Goal: Information Seeking & Learning: Check status

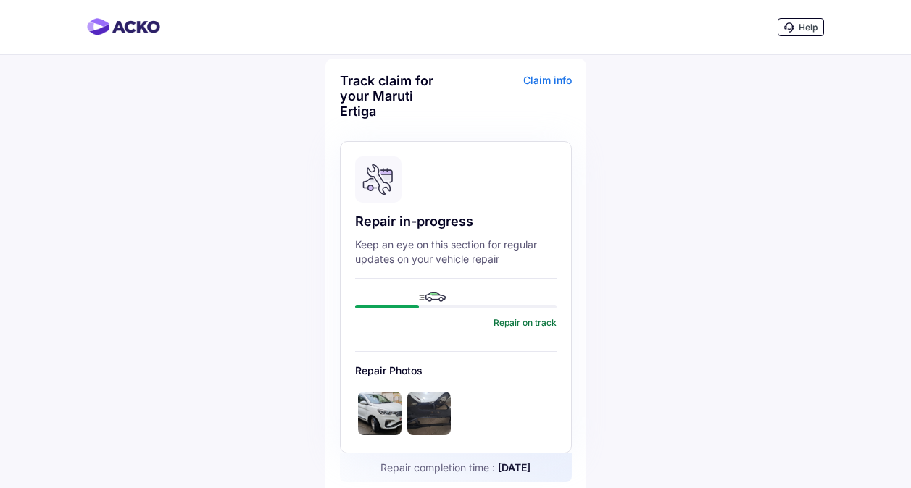
scroll to position [435, 0]
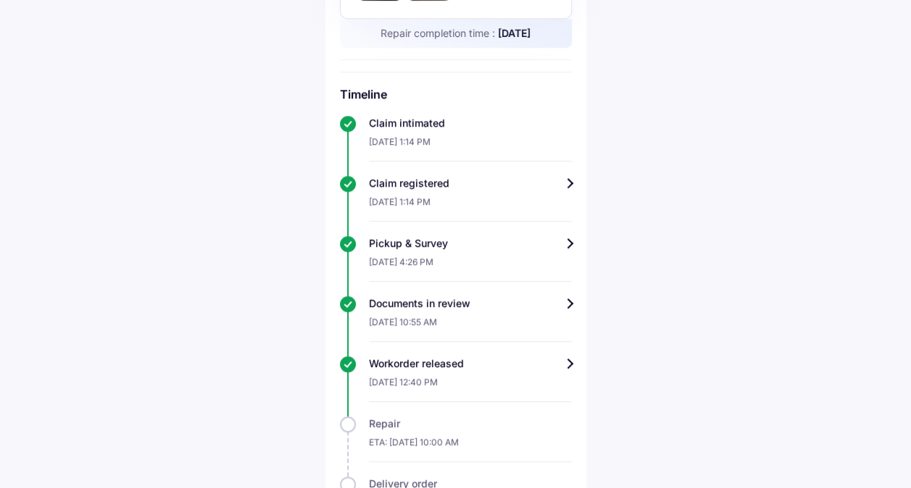
click at [572, 357] on div "Workorder released" at bounding box center [470, 364] width 203 height 14
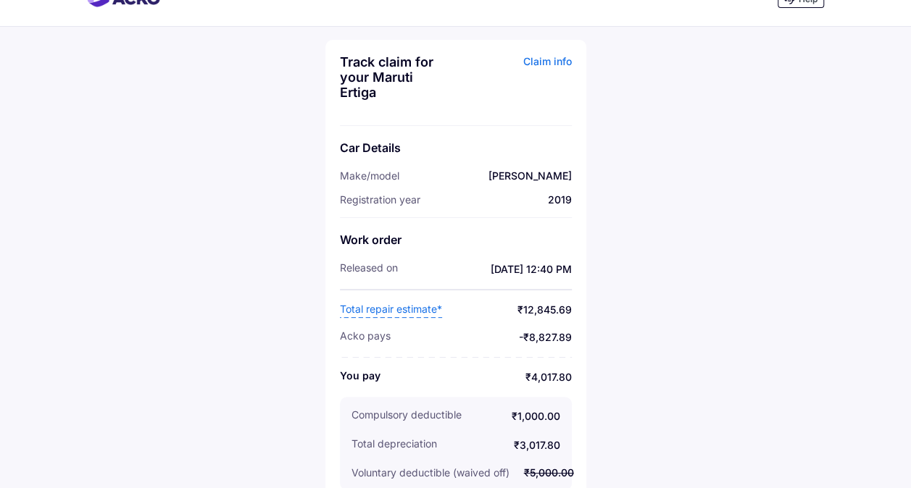
scroll to position [44, 0]
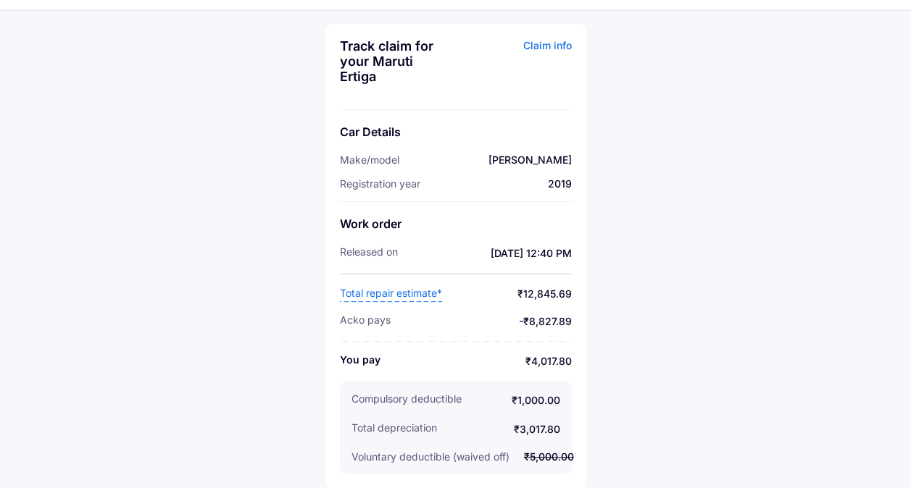
click at [375, 291] on span "Total repair estimate*" at bounding box center [391, 294] width 102 height 16
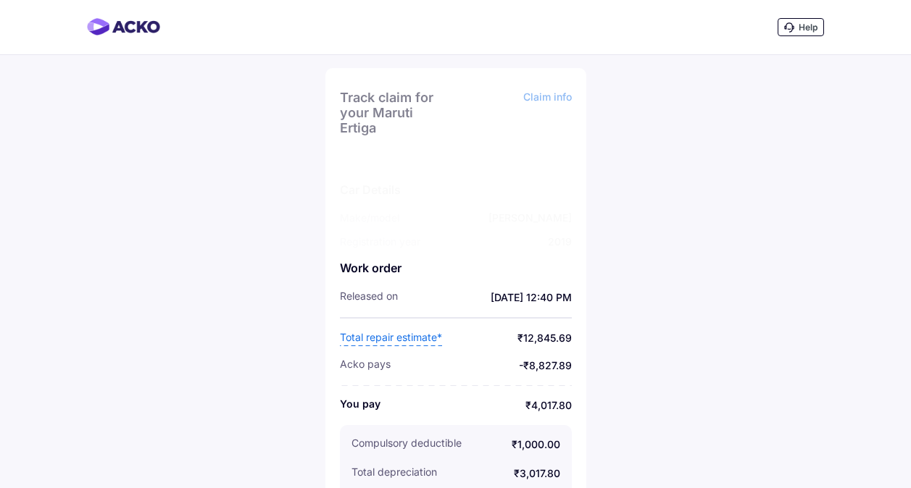
scroll to position [44, 0]
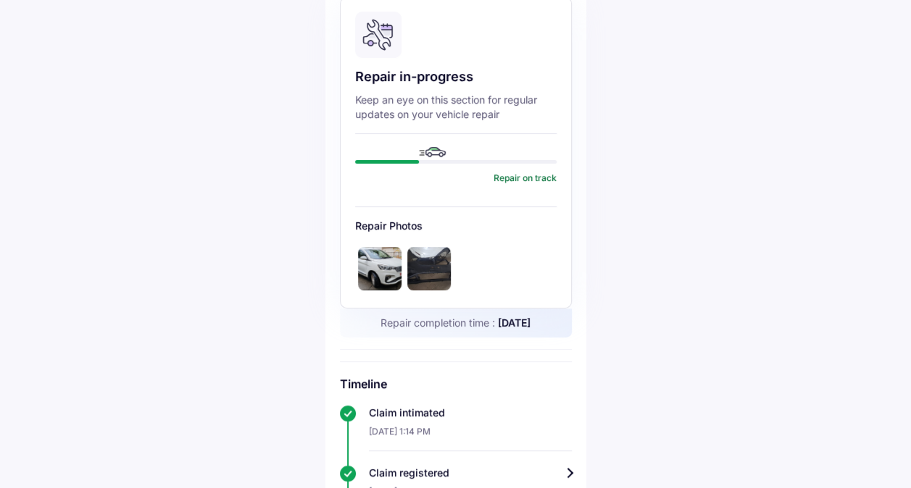
scroll to position [290, 0]
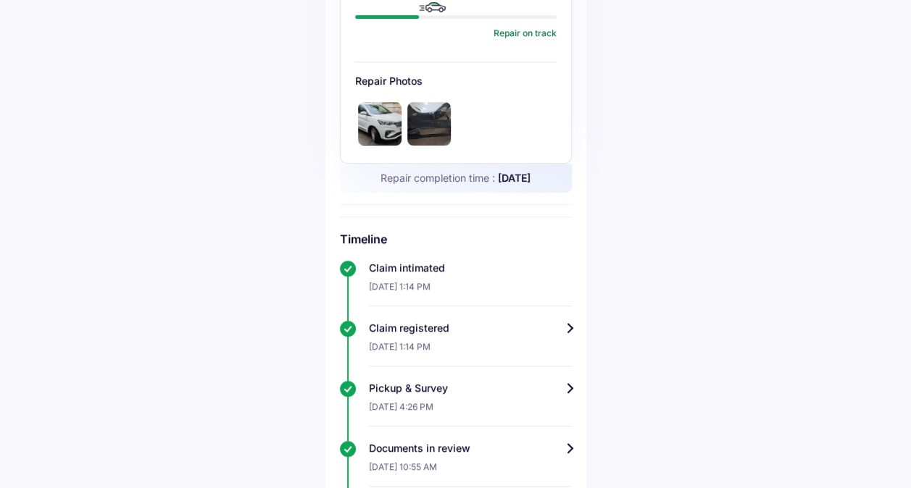
click at [443, 142] on img at bounding box center [428, 123] width 43 height 43
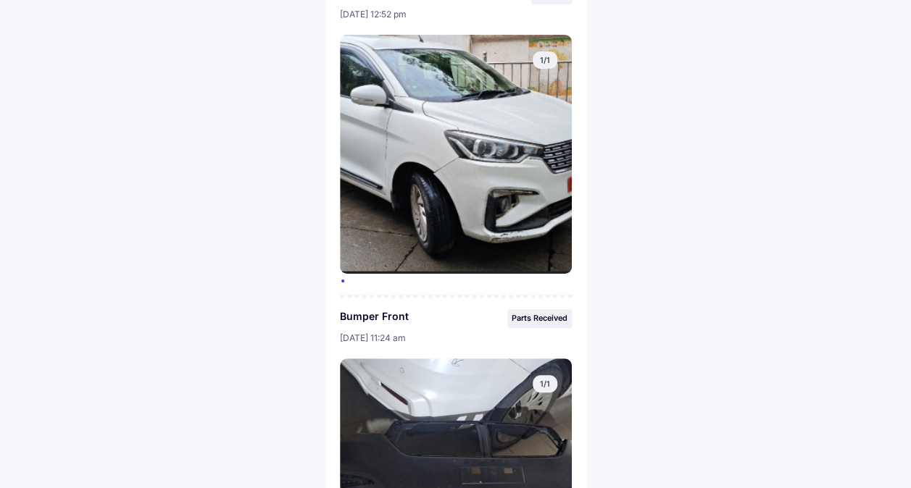
scroll to position [319, 0]
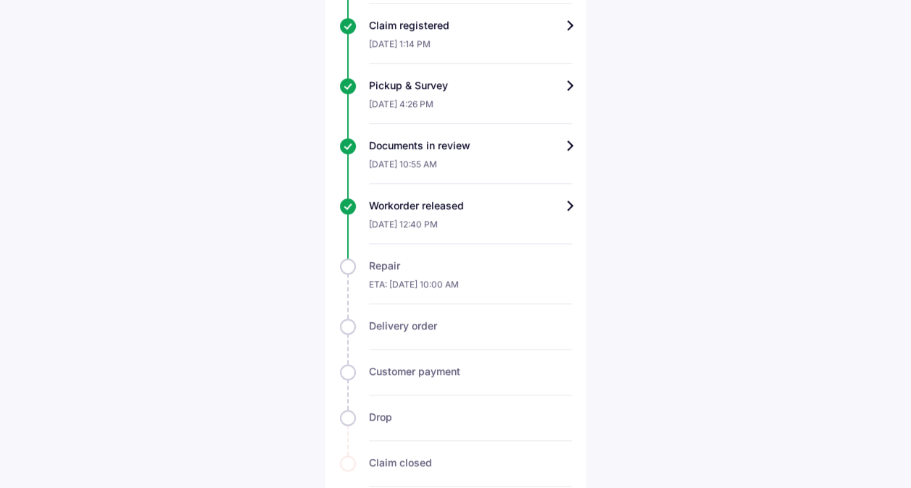
scroll to position [617, 0]
